Goal: Task Accomplishment & Management: Complete application form

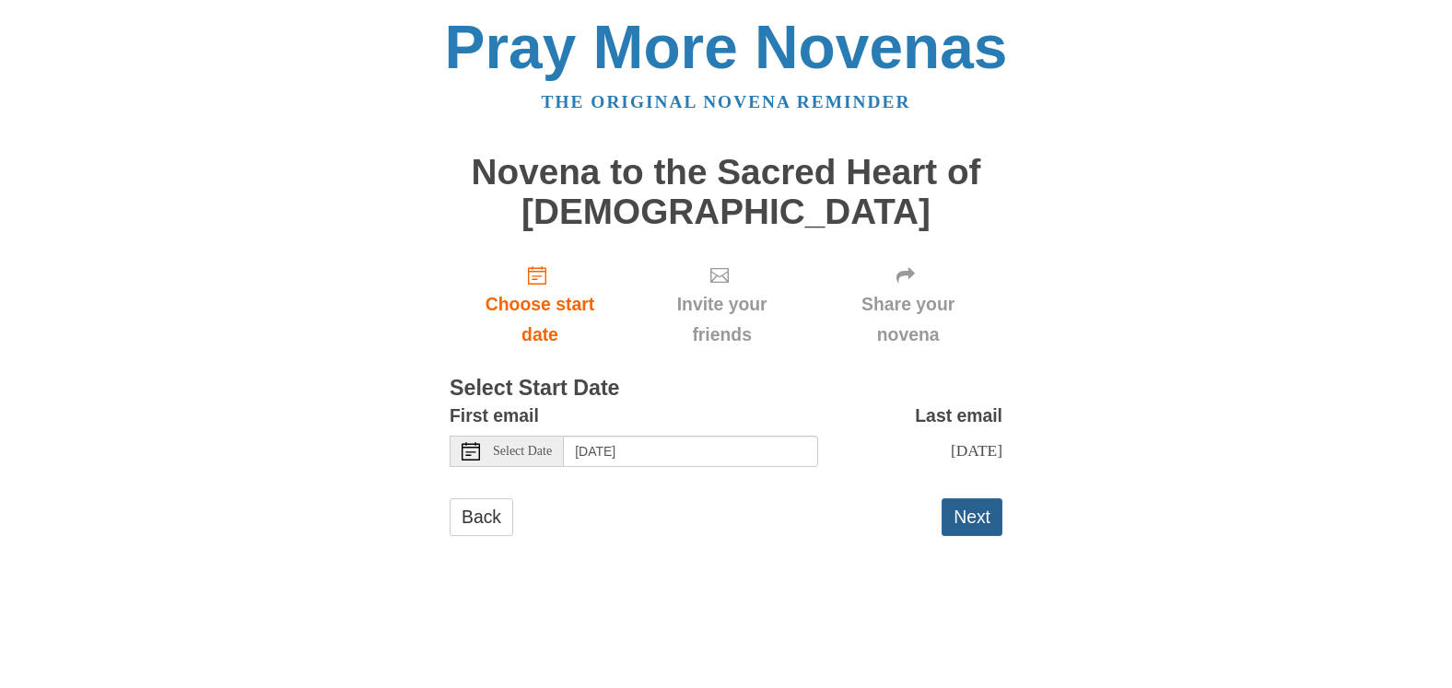
click at [981, 519] on button "Next" at bounding box center [971, 517] width 61 height 38
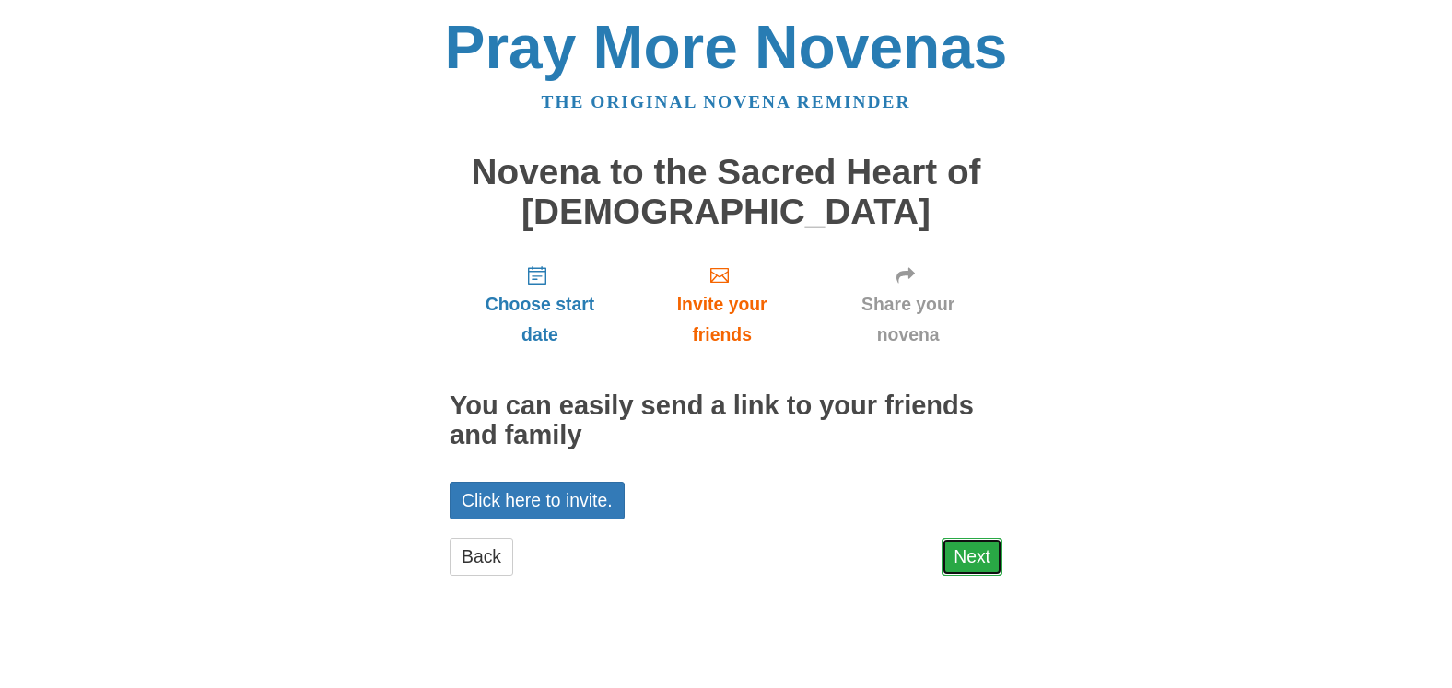
click at [973, 551] on link "Next" at bounding box center [971, 557] width 61 height 38
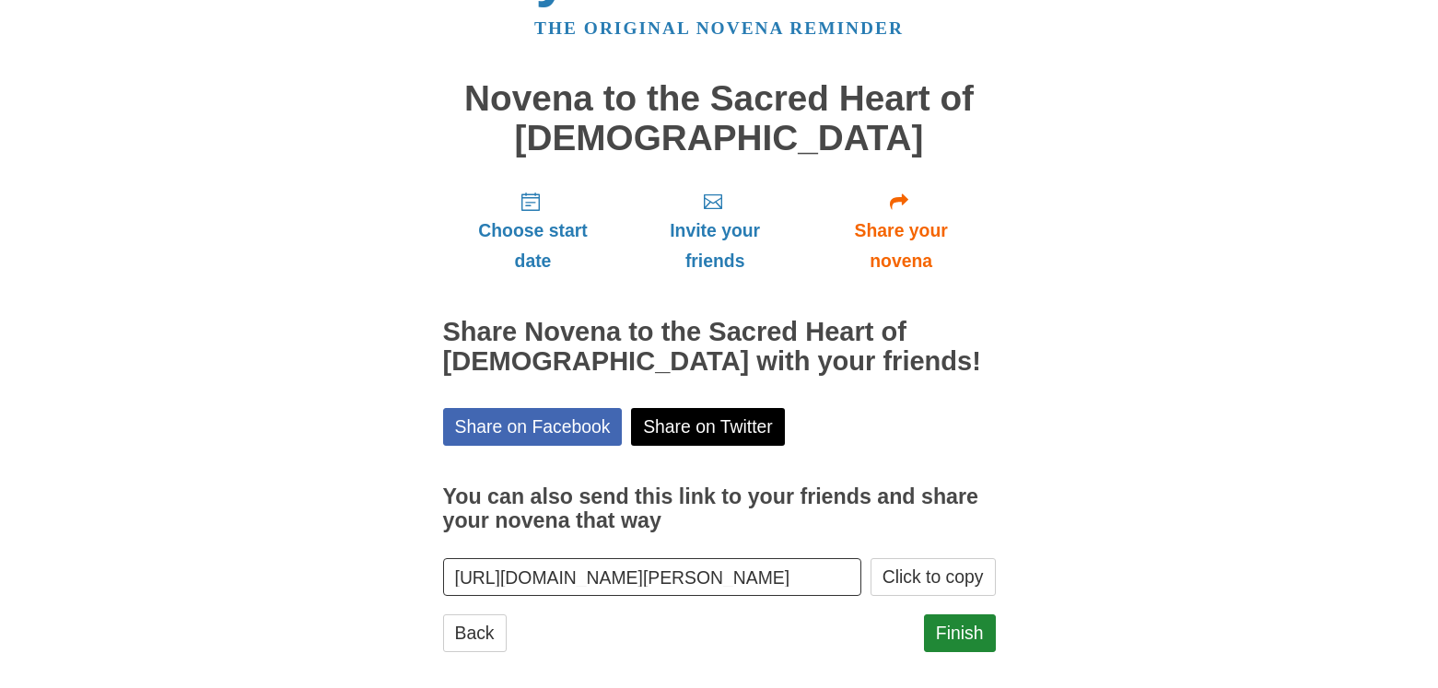
scroll to position [91, 0]
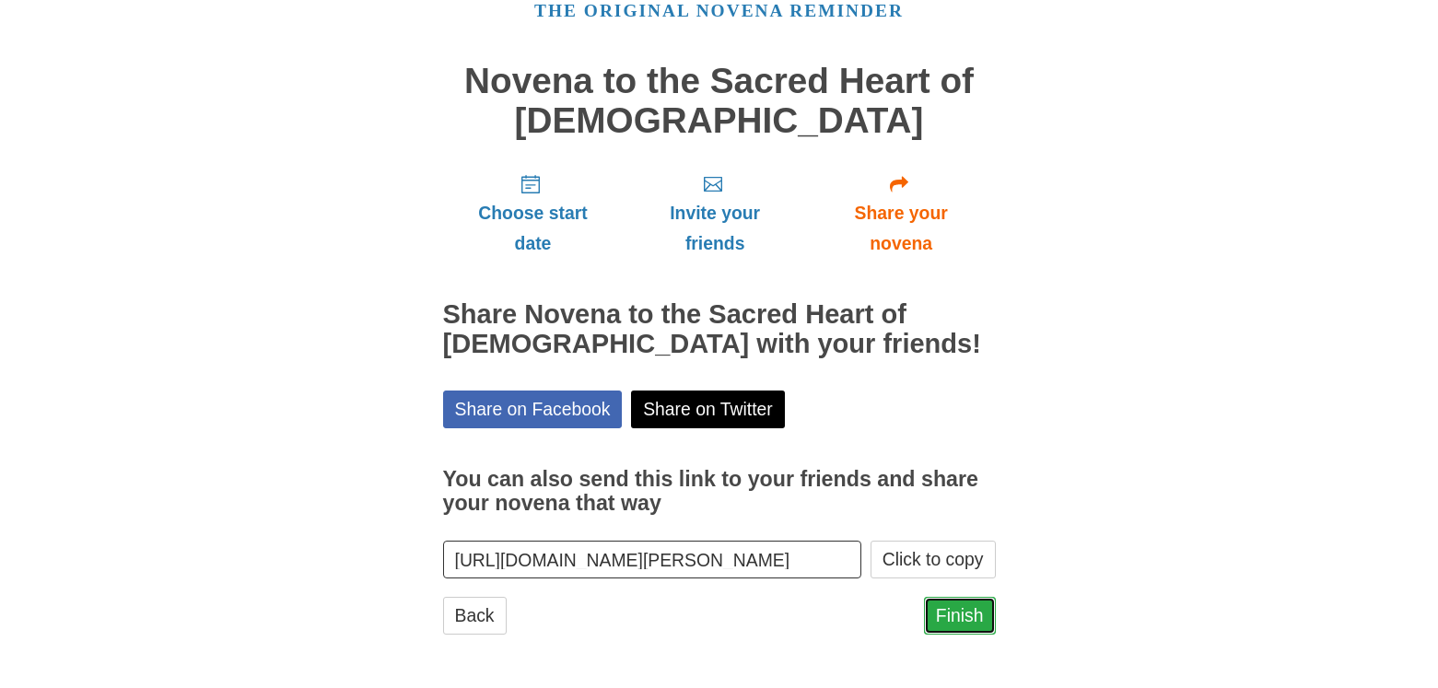
click at [952, 614] on link "Finish" at bounding box center [960, 616] width 72 height 38
